Goal: Task Accomplishment & Management: Use online tool/utility

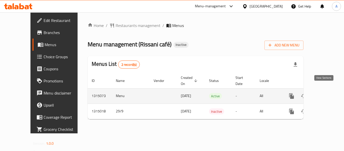
click at [325, 90] on link "enhanced table" at bounding box center [328, 96] width 12 height 12
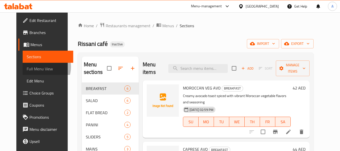
click at [27, 67] on span "Full Menu View" at bounding box center [48, 69] width 43 height 6
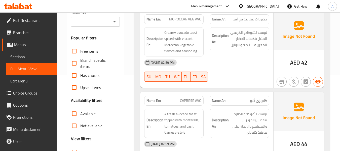
scroll to position [202, 0]
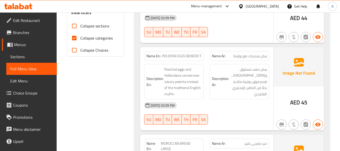
click at [28, 58] on span "Sections" at bounding box center [31, 57] width 43 height 6
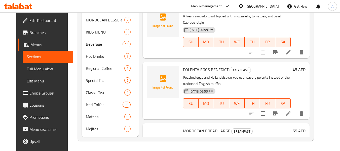
scroll to position [81, 0]
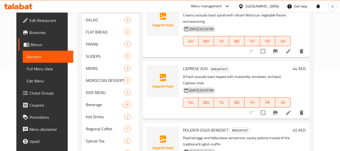
click at [30, 42] on span "Menus" at bounding box center [49, 45] width 39 height 6
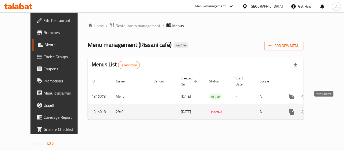
click at [325, 109] on icon "enhanced table" at bounding box center [328, 112] width 6 height 6
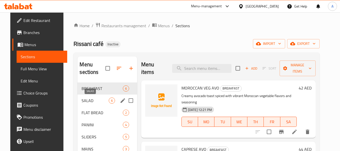
click at [96, 101] on span "SALAD" at bounding box center [95, 100] width 27 height 6
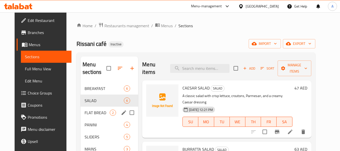
click at [93, 116] on div "FLAT BREAD 2" at bounding box center [110, 113] width 58 height 12
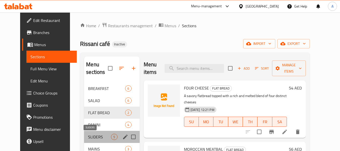
click at [94, 136] on span "SLIDERS" at bounding box center [99, 137] width 23 height 6
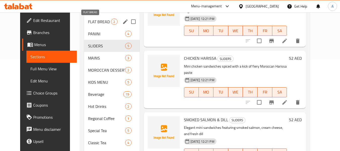
scroll to position [101, 0]
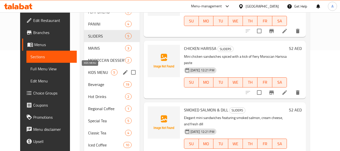
click at [95, 74] on span "KIDS MENU" at bounding box center [99, 72] width 23 height 6
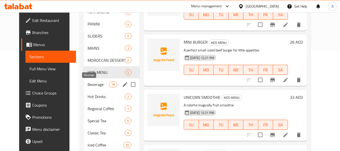
click at [90, 87] on span "Beverage" at bounding box center [98, 84] width 21 height 6
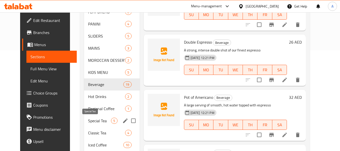
click at [94, 118] on span "Special Tea" at bounding box center [99, 121] width 23 height 6
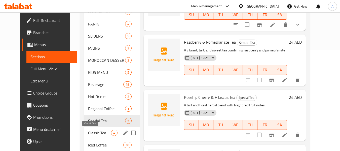
click at [95, 130] on span "Classic Tea" at bounding box center [99, 133] width 23 height 6
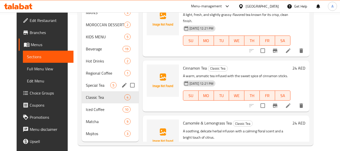
scroll to position [141, 0]
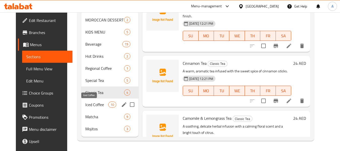
drag, startPoint x: 92, startPoint y: 102, endPoint x: 90, endPoint y: 111, distance: 8.4
click at [92, 102] on span "Iced Coffee" at bounding box center [96, 105] width 23 height 6
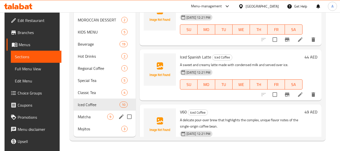
click at [90, 116] on span "Matcha" at bounding box center [92, 117] width 29 height 6
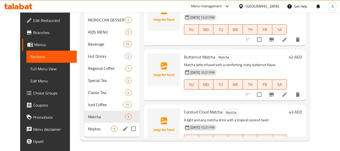
click at [90, 125] on div "Mojitos 3" at bounding box center [111, 129] width 55 height 12
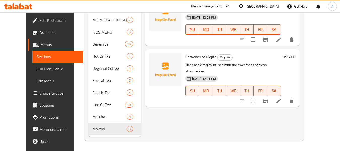
click at [31, 48] on link "Menus" at bounding box center [55, 45] width 55 height 12
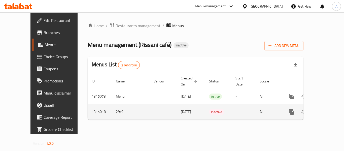
click at [328, 106] on link "enhanced table" at bounding box center [328, 112] width 12 height 12
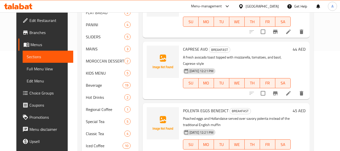
scroll to position [101, 0]
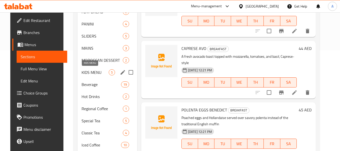
drag, startPoint x: 89, startPoint y: 74, endPoint x: 87, endPoint y: 82, distance: 8.0
click at [89, 74] on span "KIDS MENU" at bounding box center [95, 72] width 27 height 6
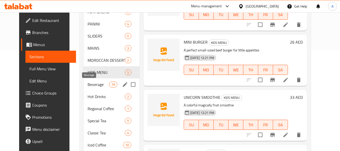
click at [85, 89] on div "Beverage 19" at bounding box center [112, 84] width 56 height 12
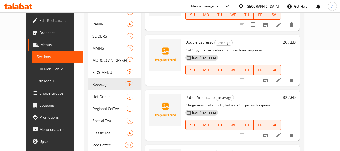
click at [37, 69] on span "Full Menu View" at bounding box center [58, 69] width 43 height 6
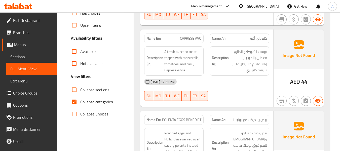
scroll to position [176, 0]
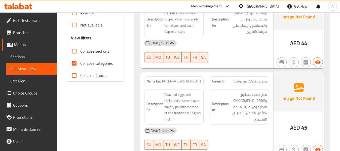
click at [96, 67] on label "Collapse categories" at bounding box center [90, 63] width 45 height 12
click at [80, 67] on input "Collapse categories" at bounding box center [74, 63] width 12 height 12
checkbox input "false"
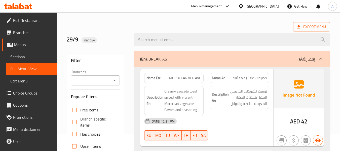
scroll to position [0, 0]
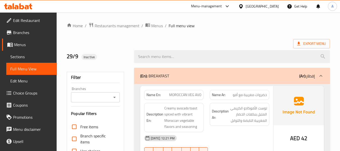
drag, startPoint x: 305, startPoint y: 38, endPoint x: 289, endPoint y: 46, distance: 17.3
click at [303, 45] on span "Export Menu" at bounding box center [311, 44] width 29 height 6
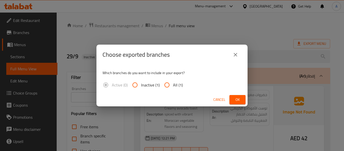
click at [171, 88] on input "All (1)" at bounding box center [167, 85] width 12 height 12
radio input "true"
click at [237, 99] on span "Ok" at bounding box center [237, 99] width 8 height 6
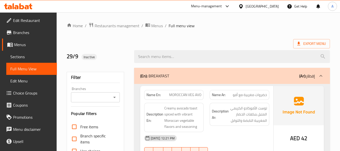
click at [195, 42] on div "Export Menu" at bounding box center [198, 43] width 263 height 9
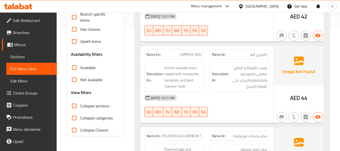
scroll to position [76, 0]
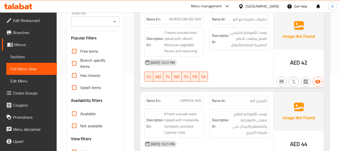
click at [34, 58] on span "Sections" at bounding box center [31, 57] width 43 height 6
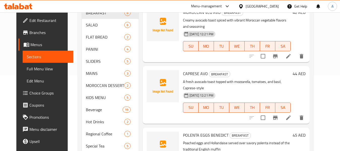
click at [35, 45] on span "Menus" at bounding box center [49, 45] width 39 height 6
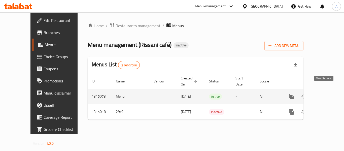
click at [326, 94] on icon "enhanced table" at bounding box center [328, 96] width 5 height 5
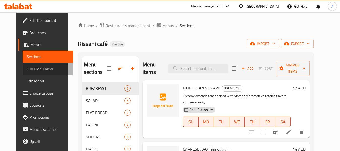
click at [35, 71] on span "Full Menu View" at bounding box center [48, 69] width 43 height 6
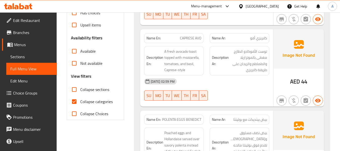
scroll to position [176, 0]
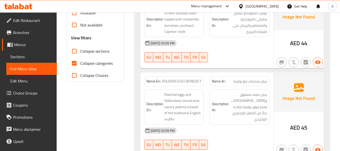
click at [96, 61] on span "Collapse categories" at bounding box center [96, 63] width 32 height 6
click at [80, 61] on input "Collapse categories" at bounding box center [74, 63] width 12 height 12
checkbox input "false"
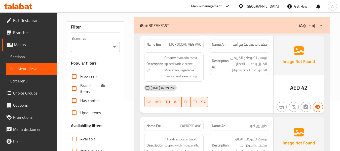
scroll to position [0, 0]
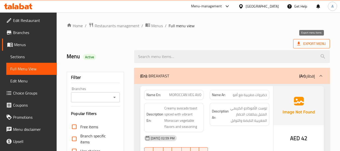
click at [322, 42] on span "Export Menu" at bounding box center [311, 44] width 29 height 6
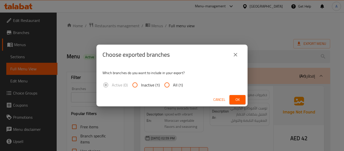
click at [173, 85] on input "All (1)" at bounding box center [167, 85] width 12 height 12
radio input "true"
click at [234, 101] on span "Ok" at bounding box center [237, 99] width 8 height 6
